Goal: Find specific page/section: Find specific page/section

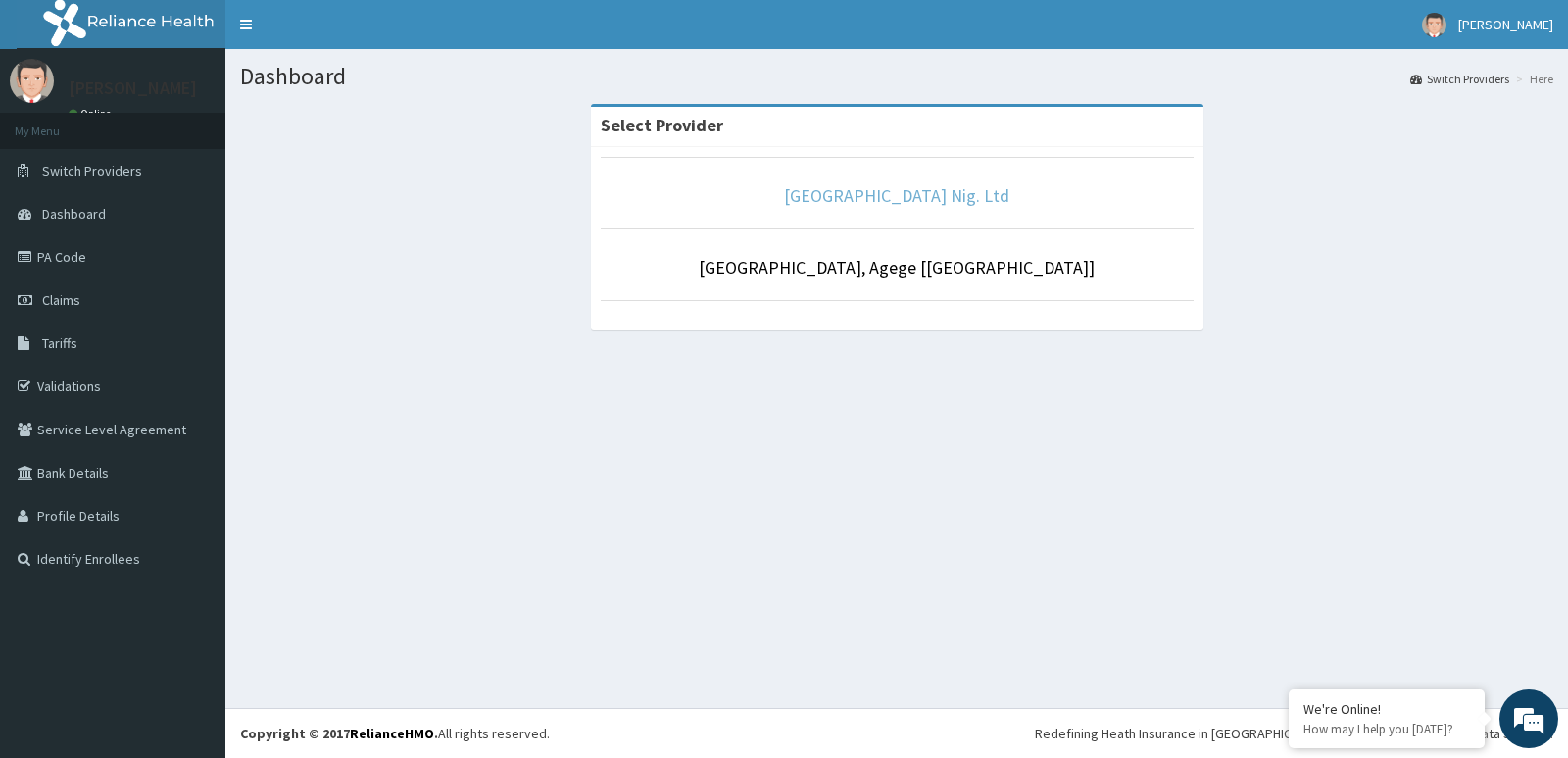
click at [903, 186] on link "[GEOGRAPHIC_DATA] Nig. Ltd" at bounding box center [896, 196] width 226 height 23
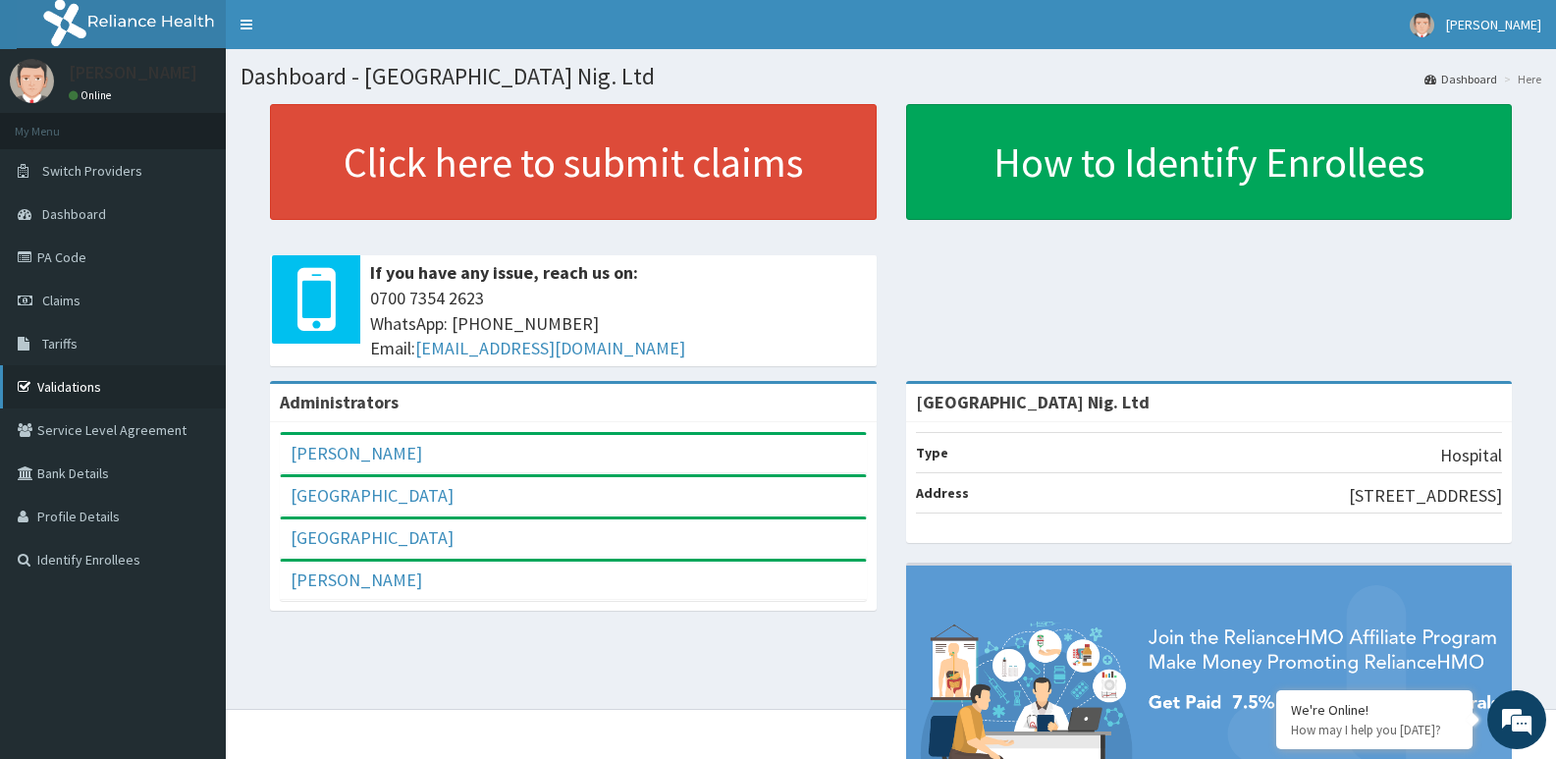
click at [84, 383] on link "Validations" at bounding box center [113, 386] width 226 height 43
